Goal: Navigation & Orientation: Find specific page/section

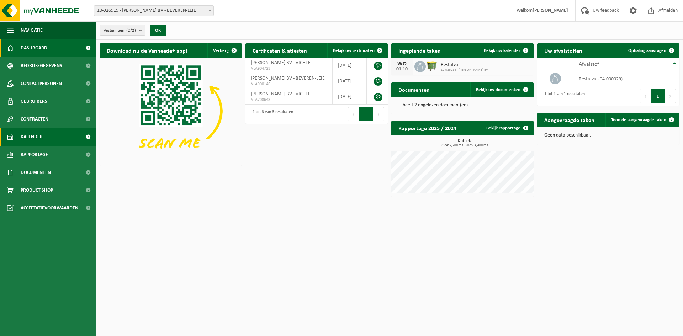
click at [52, 137] on link "Kalender" at bounding box center [48, 137] width 96 height 18
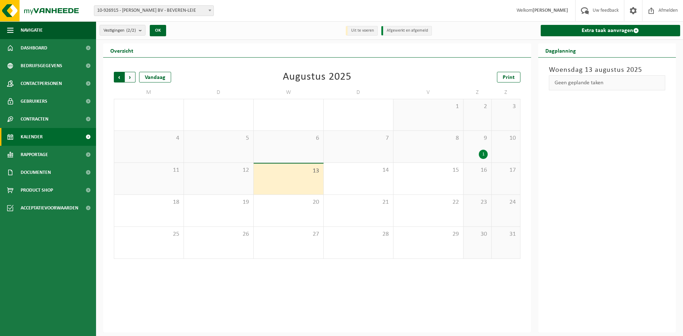
click at [131, 79] on span "Volgende" at bounding box center [130, 77] width 11 height 11
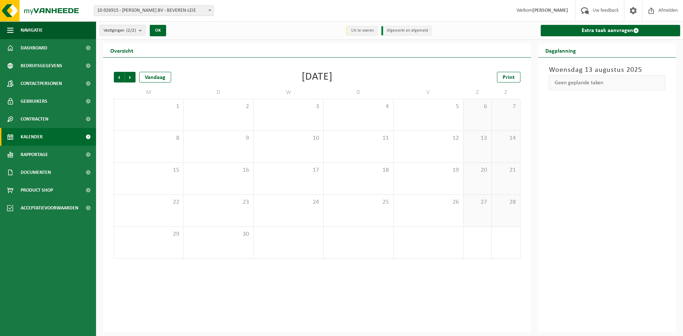
click at [131, 79] on span "Volgende" at bounding box center [130, 77] width 11 height 11
click at [119, 82] on span "Vorige" at bounding box center [119, 77] width 11 height 11
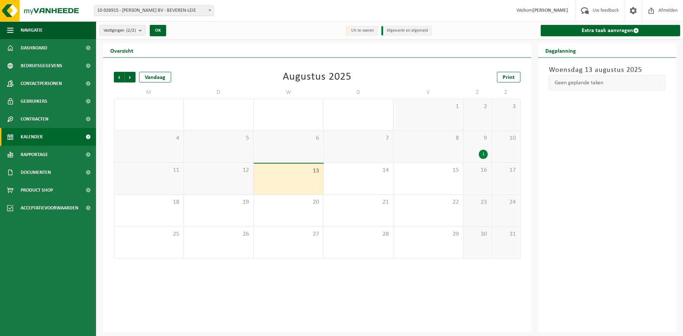
click at [480, 154] on div "1" at bounding box center [483, 154] width 9 height 9
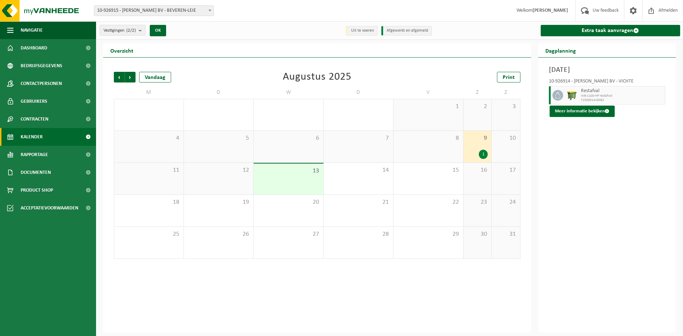
click at [281, 185] on div "13" at bounding box center [289, 179] width 70 height 31
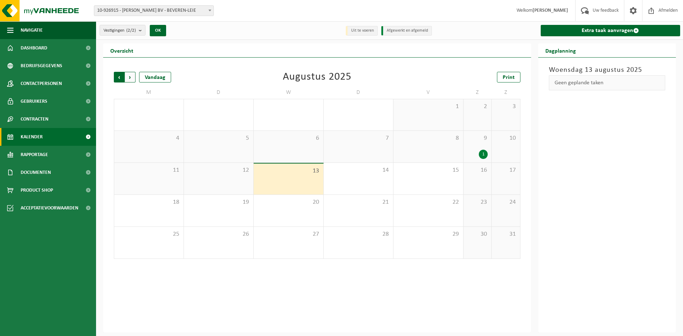
click at [132, 77] on span "Volgende" at bounding box center [130, 77] width 11 height 11
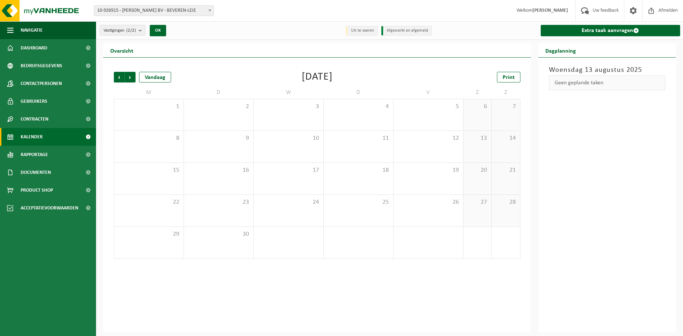
click at [132, 77] on span "Volgende" at bounding box center [130, 77] width 11 height 11
click at [281, 115] on div "1" at bounding box center [289, 114] width 70 height 31
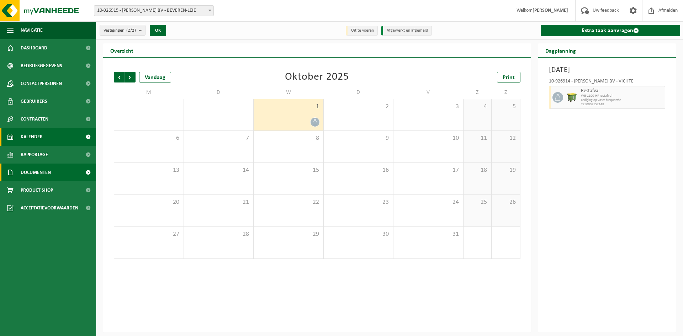
click at [46, 179] on span "Documenten" at bounding box center [36, 173] width 30 height 18
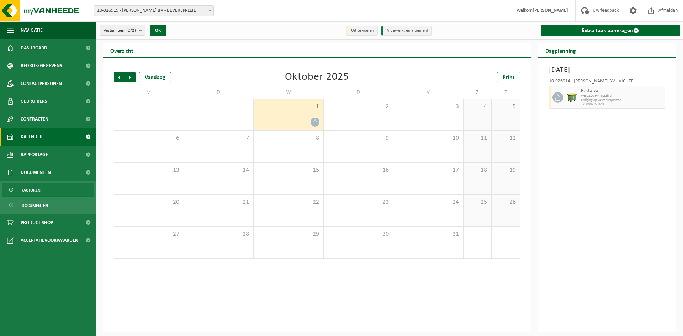
click at [39, 190] on span "Facturen" at bounding box center [31, 191] width 19 height 14
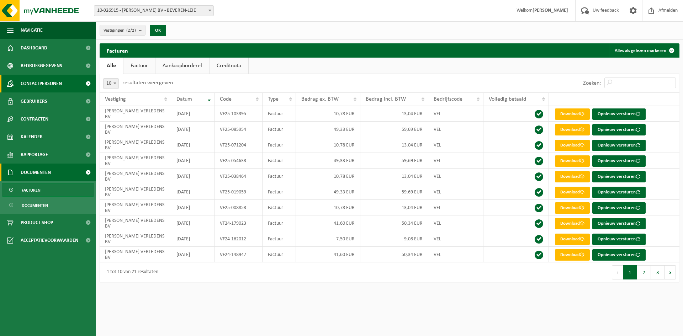
click at [60, 85] on span "Contactpersonen" at bounding box center [41, 84] width 41 height 18
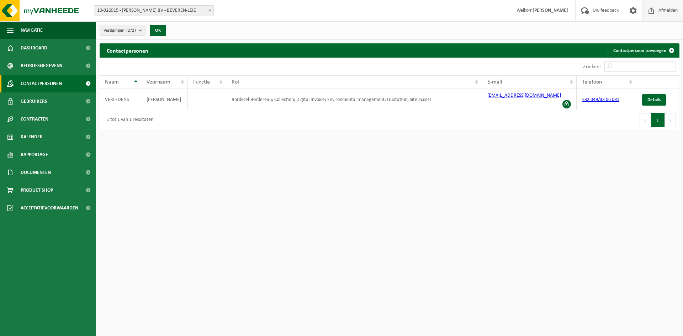
click at [665, 13] on span "Afmelden" at bounding box center [668, 10] width 23 height 21
